Goal: Information Seeking & Learning: Learn about a topic

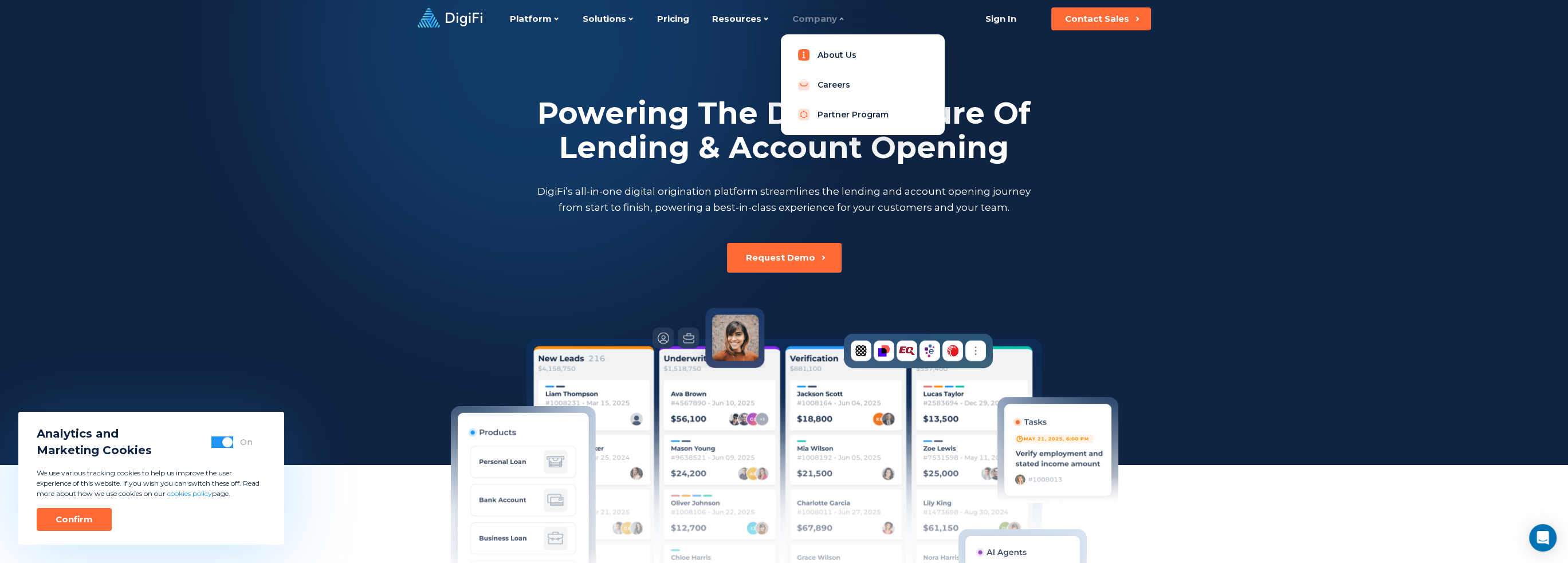
click at [827, 55] on link "About Us" at bounding box center [862, 55] width 145 height 23
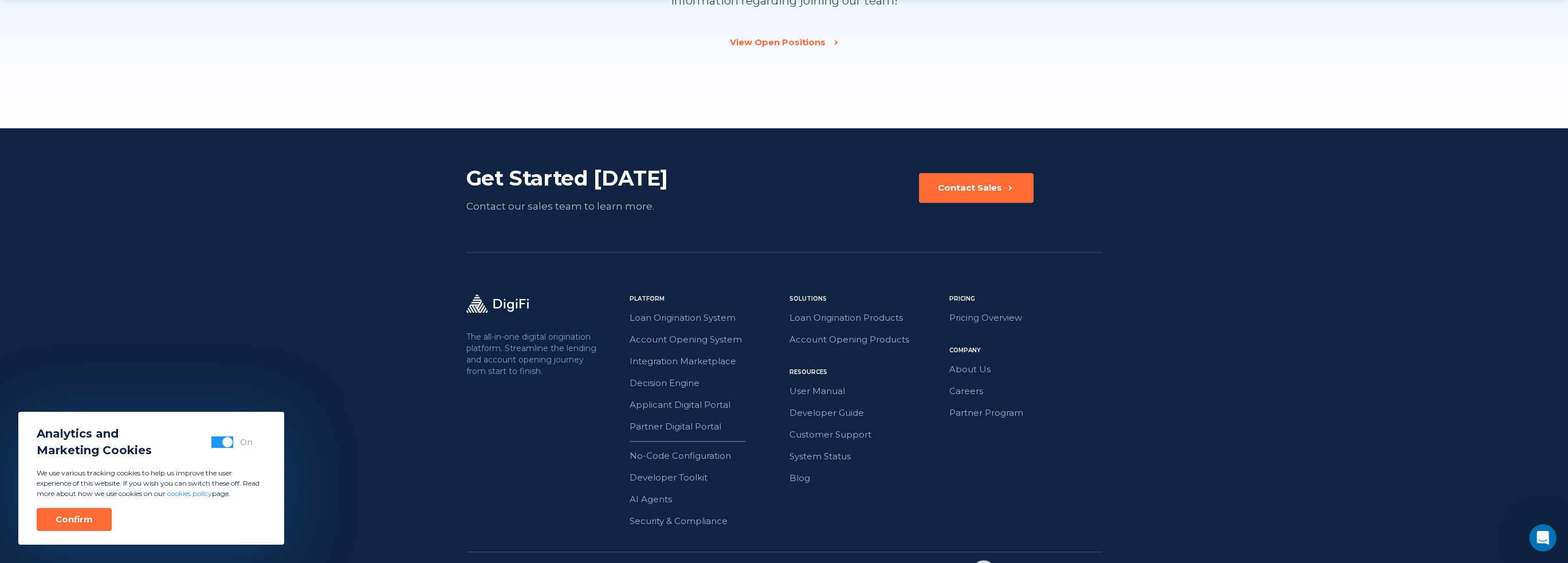
scroll to position [1745, 0]
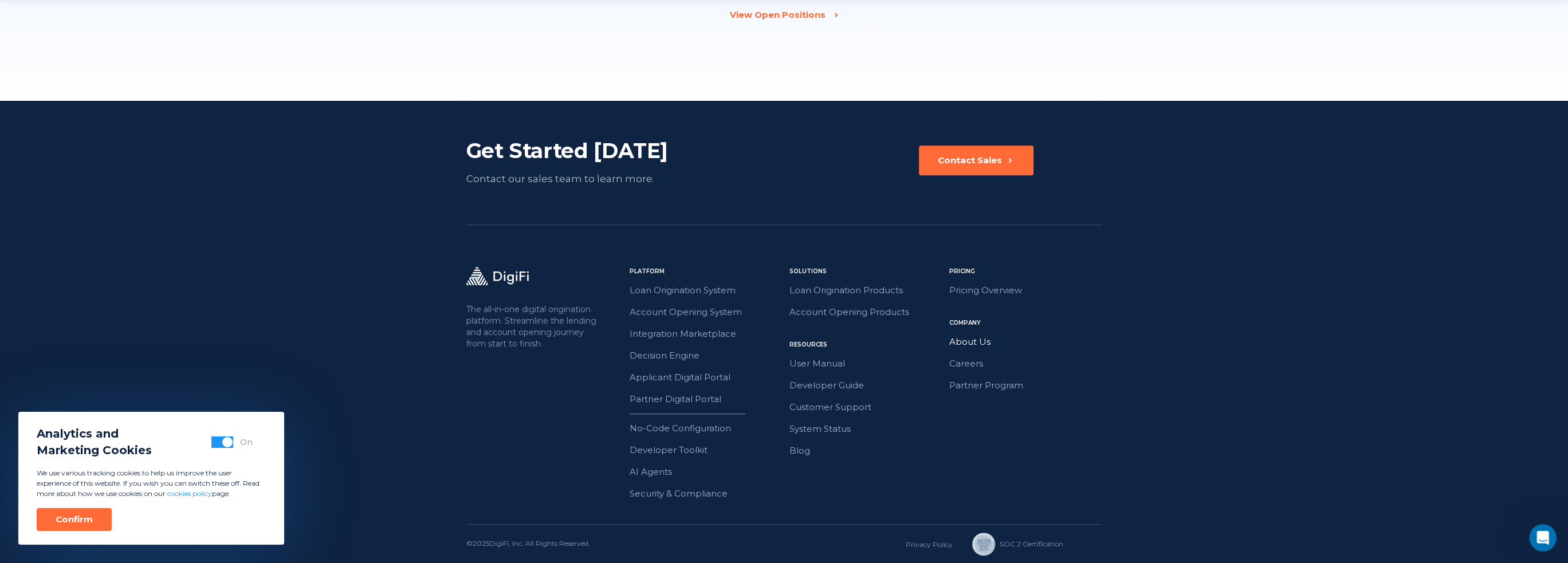
click at [979, 342] on link "About Us" at bounding box center [1025, 342] width 153 height 15
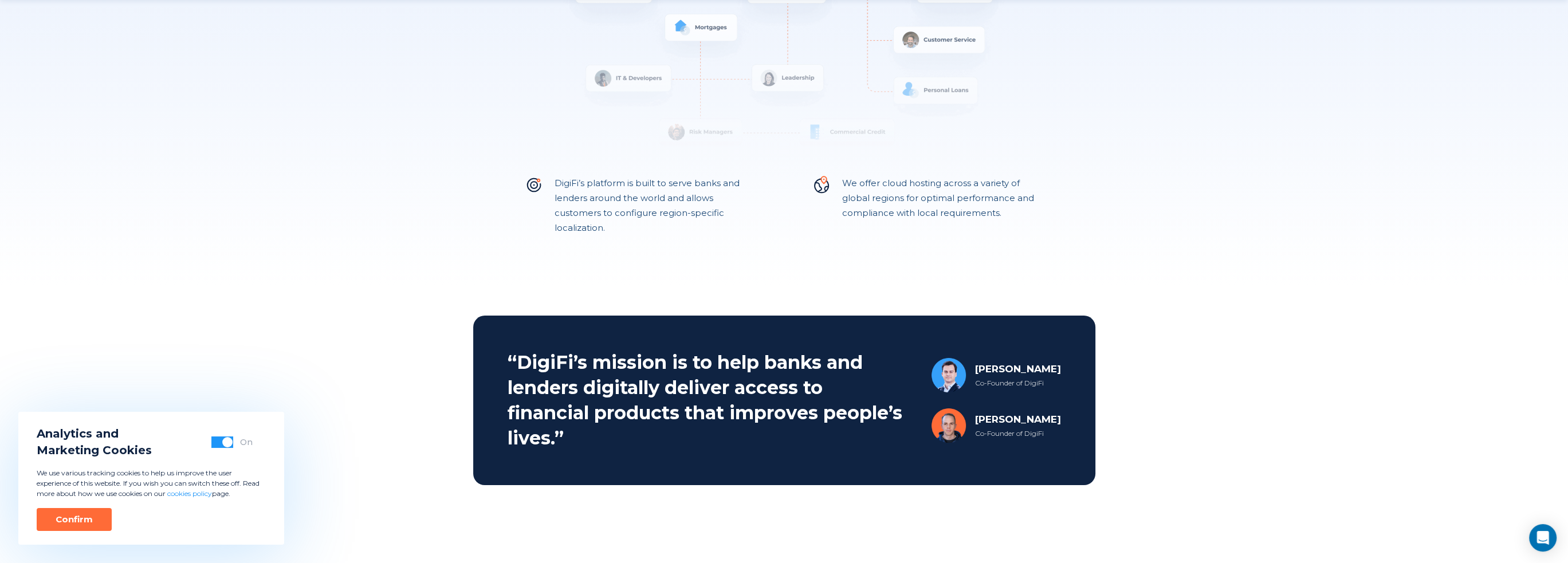
scroll to position [287, 0]
